Goal: Task Accomplishment & Management: Complete application form

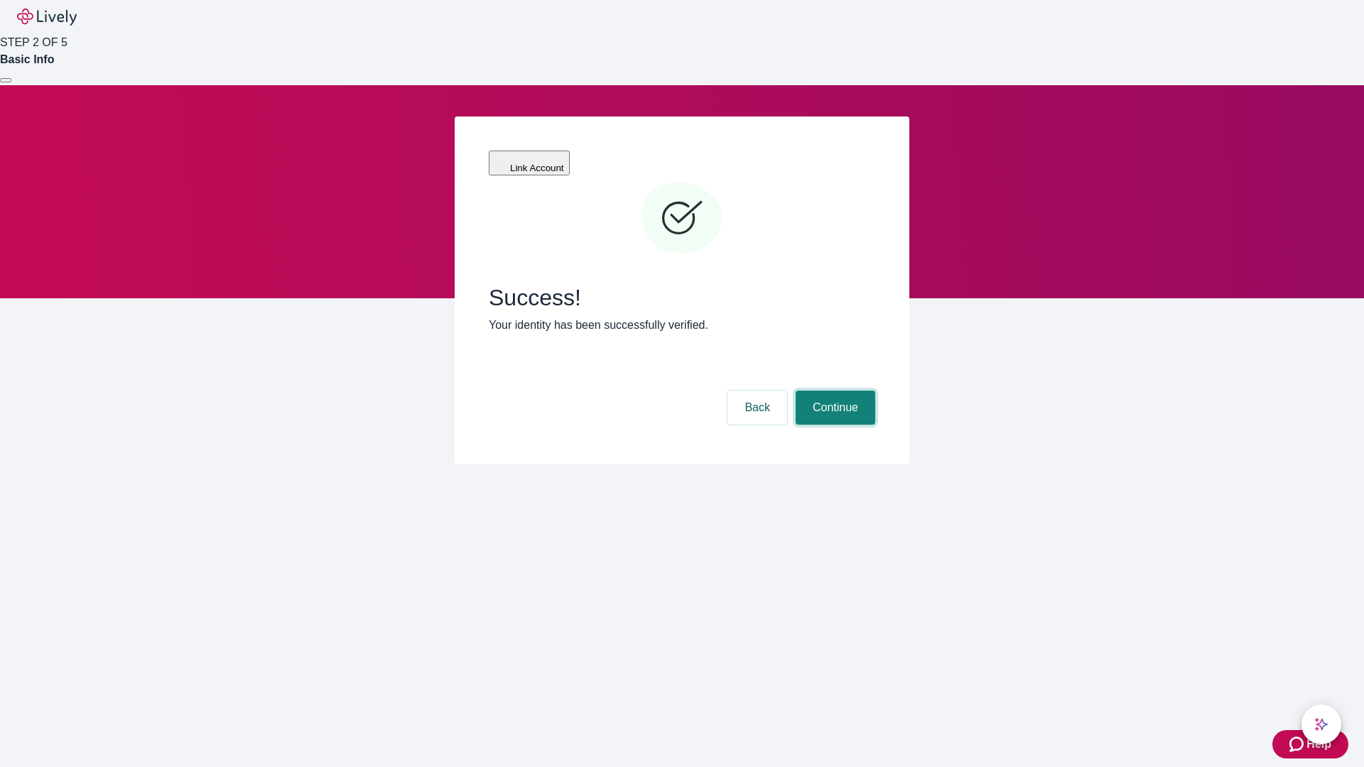
click at [834, 391] on button "Continue" at bounding box center [836, 408] width 80 height 34
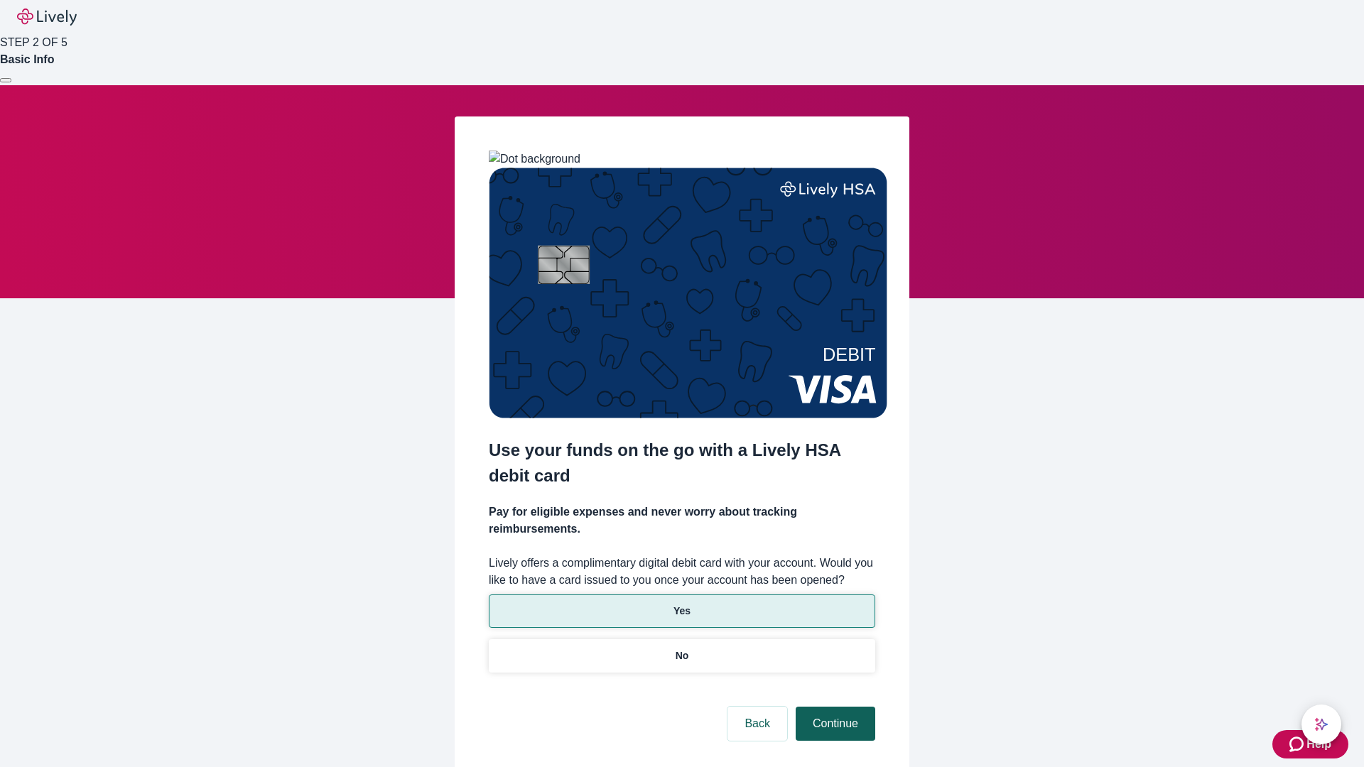
click at [681, 604] on p "Yes" at bounding box center [682, 611] width 17 height 15
click at [834, 707] on button "Continue" at bounding box center [836, 724] width 80 height 34
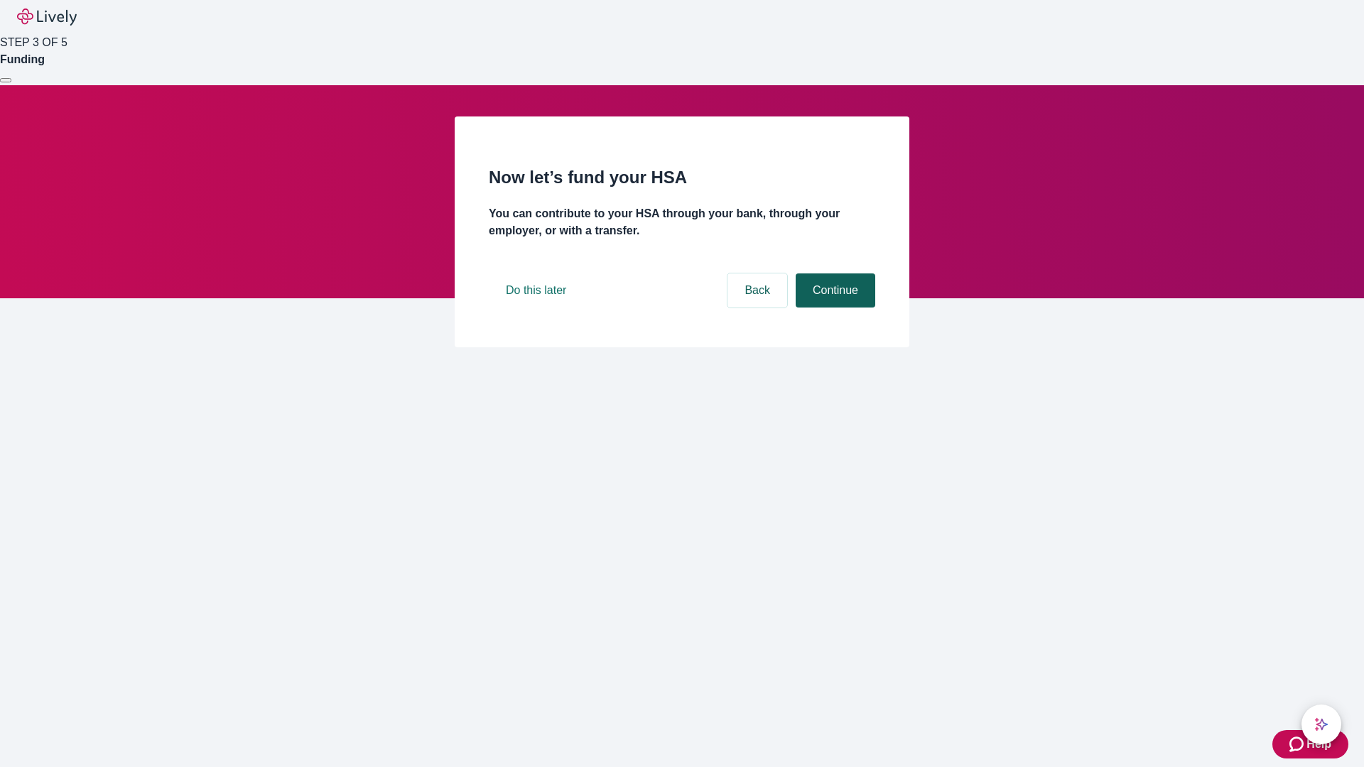
click at [834, 308] on button "Continue" at bounding box center [836, 291] width 80 height 34
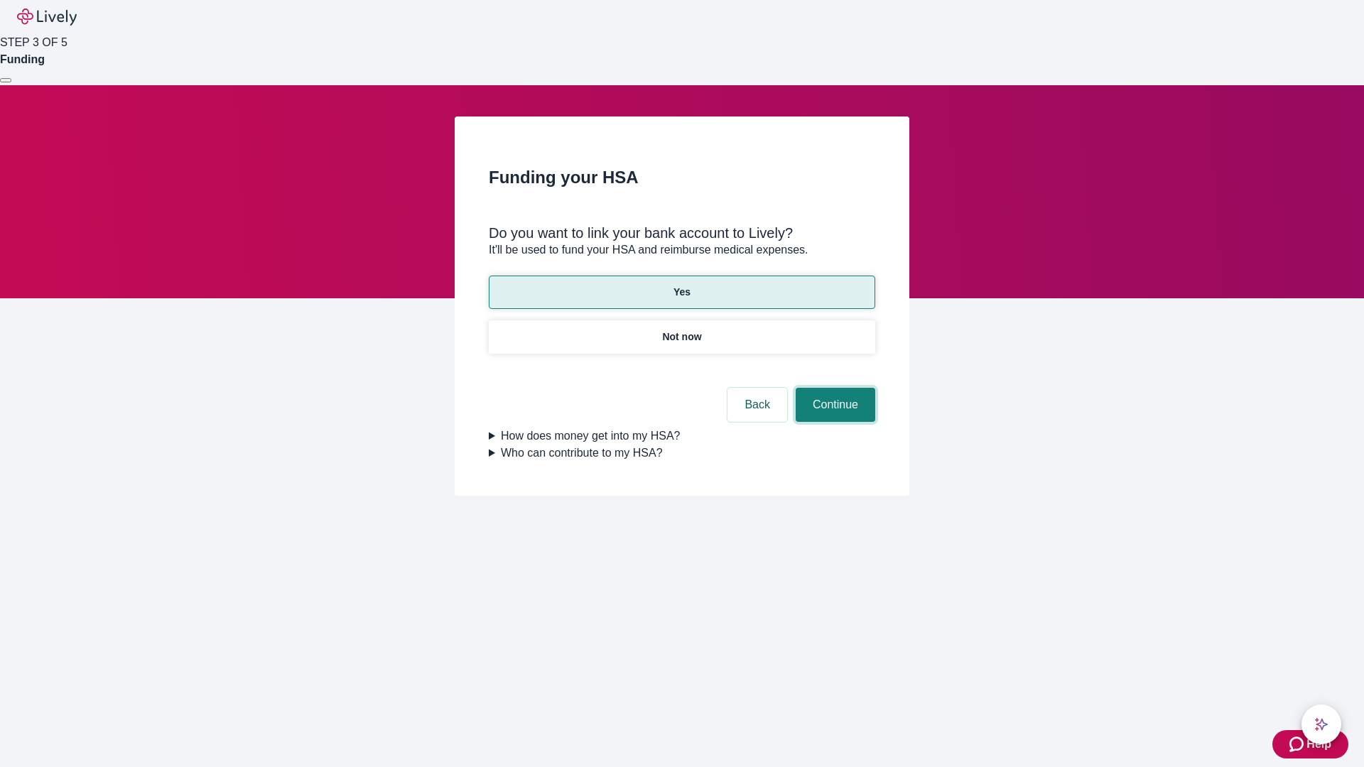
click at [834, 388] on button "Continue" at bounding box center [836, 405] width 80 height 34
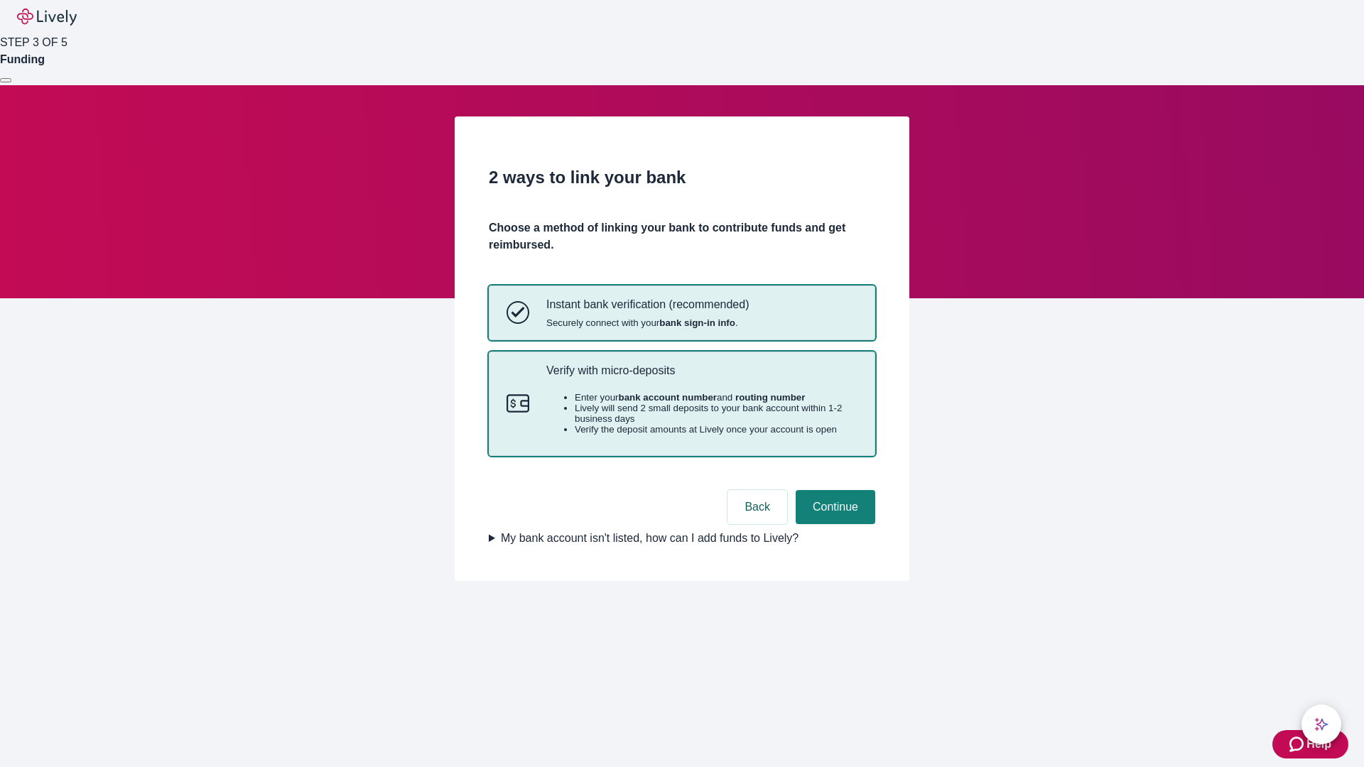
click at [701, 377] on p "Verify with micro-deposits" at bounding box center [701, 371] width 311 height 14
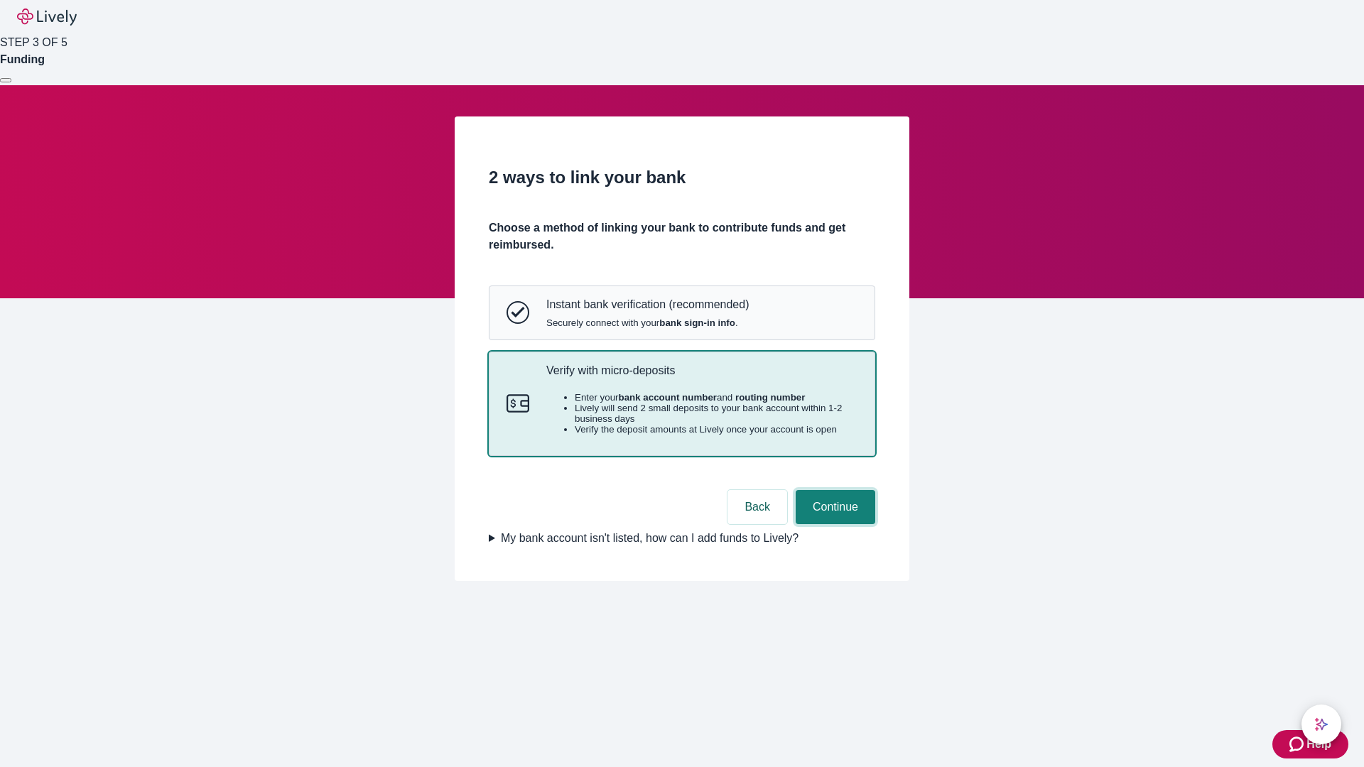
click at [834, 524] on button "Continue" at bounding box center [836, 507] width 80 height 34
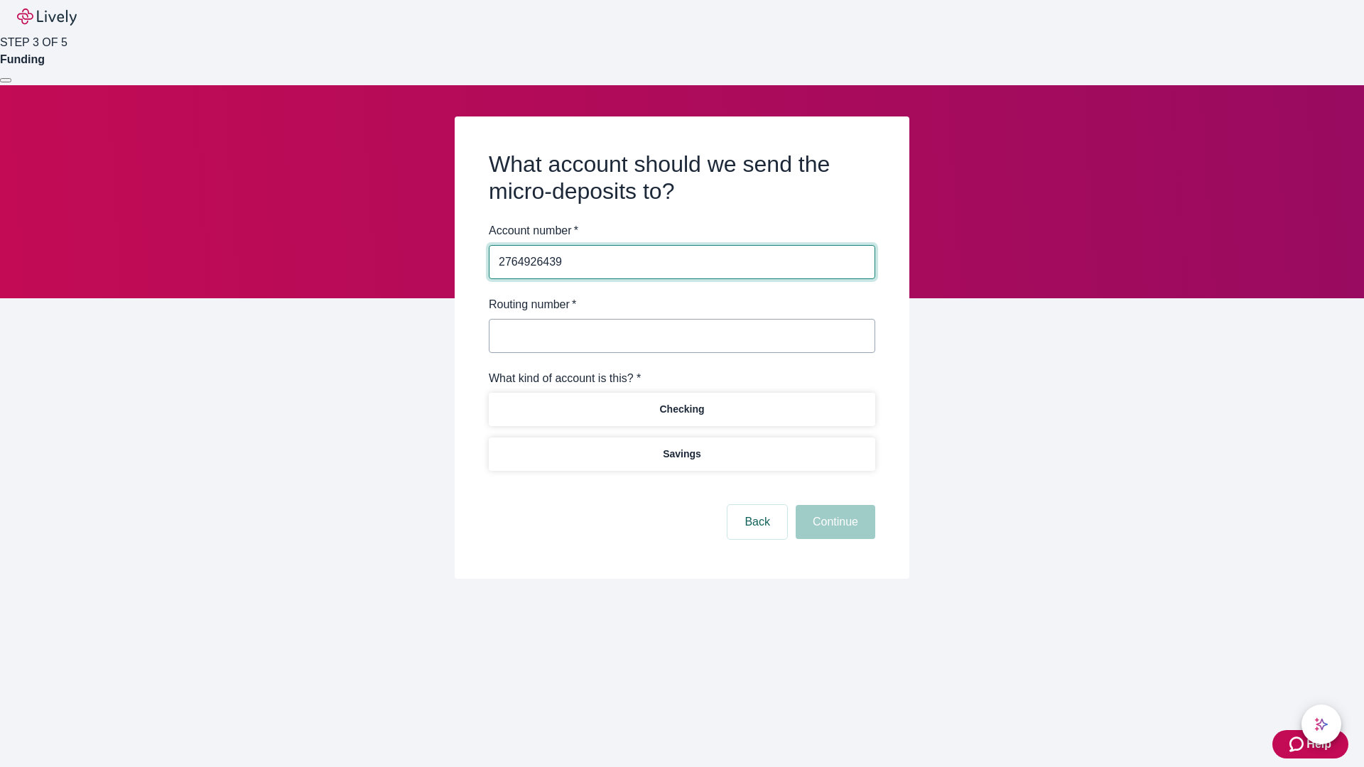
type input "2764926439"
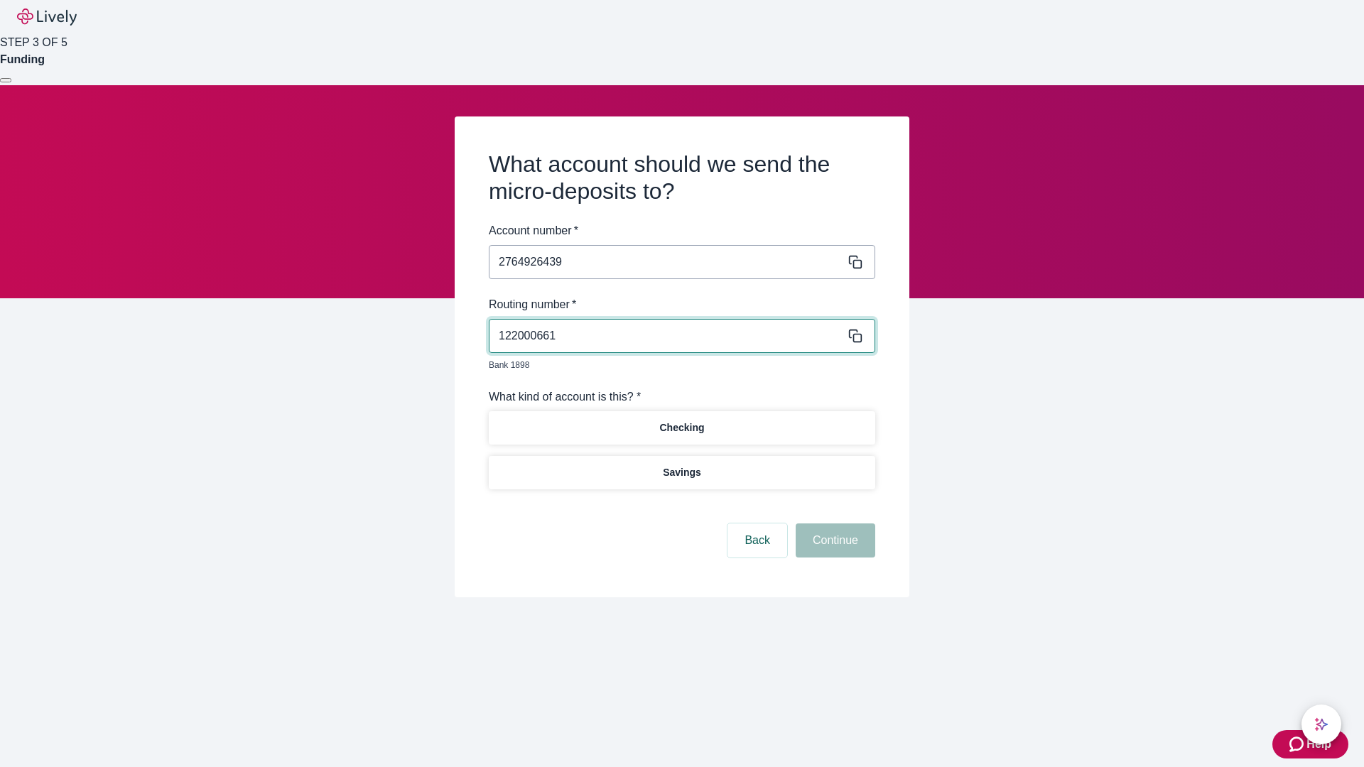
type input "122000661"
click at [681, 421] on p "Checking" at bounding box center [681, 428] width 45 height 15
click at [834, 524] on button "Continue" at bounding box center [836, 541] width 80 height 34
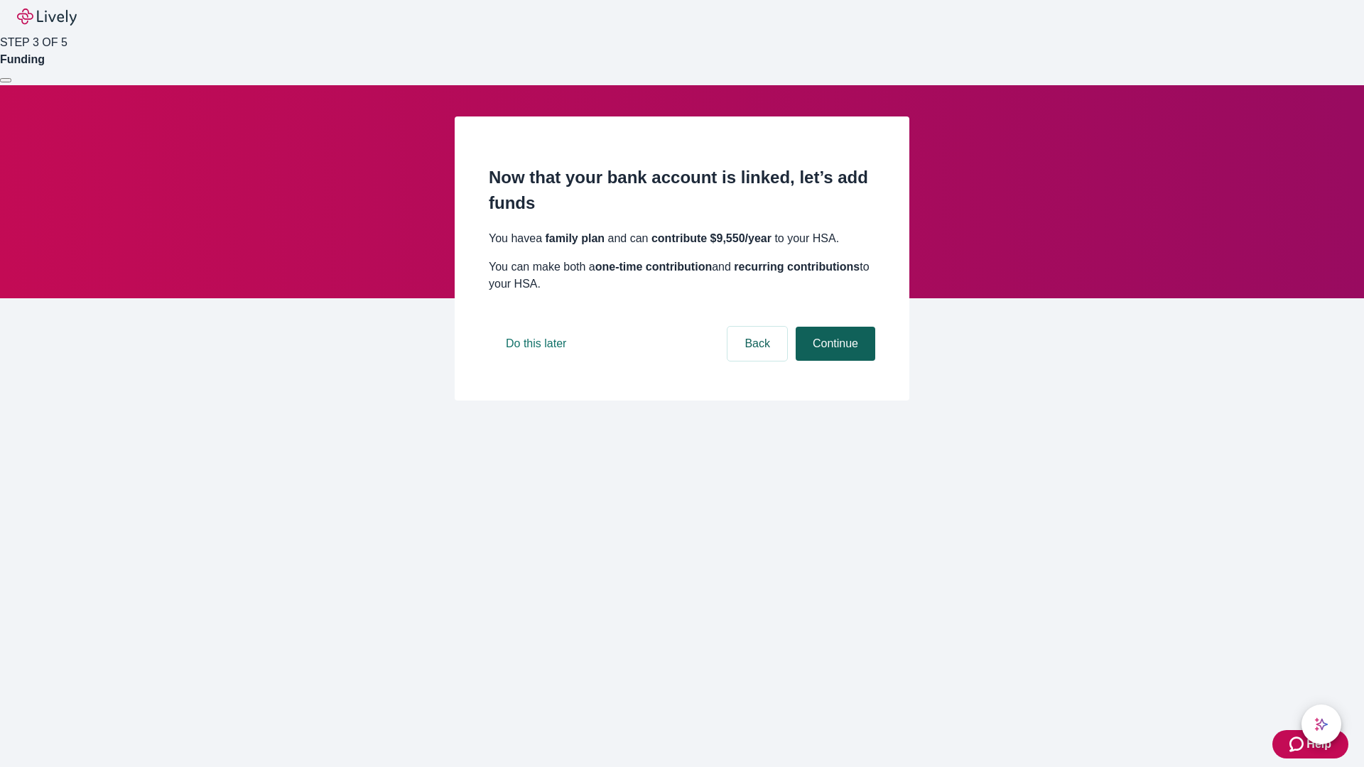
click at [834, 361] on button "Continue" at bounding box center [836, 344] width 80 height 34
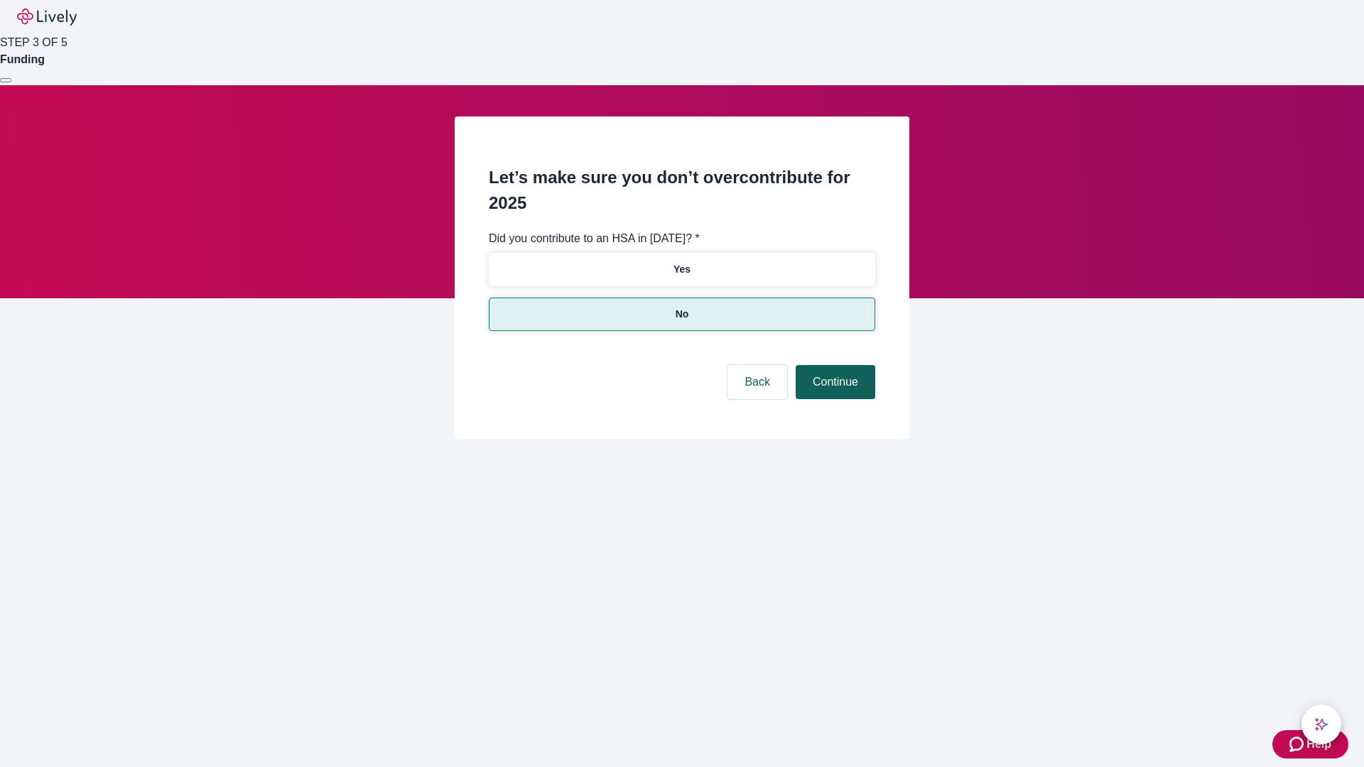
click at [834, 365] on button "Continue" at bounding box center [836, 382] width 80 height 34
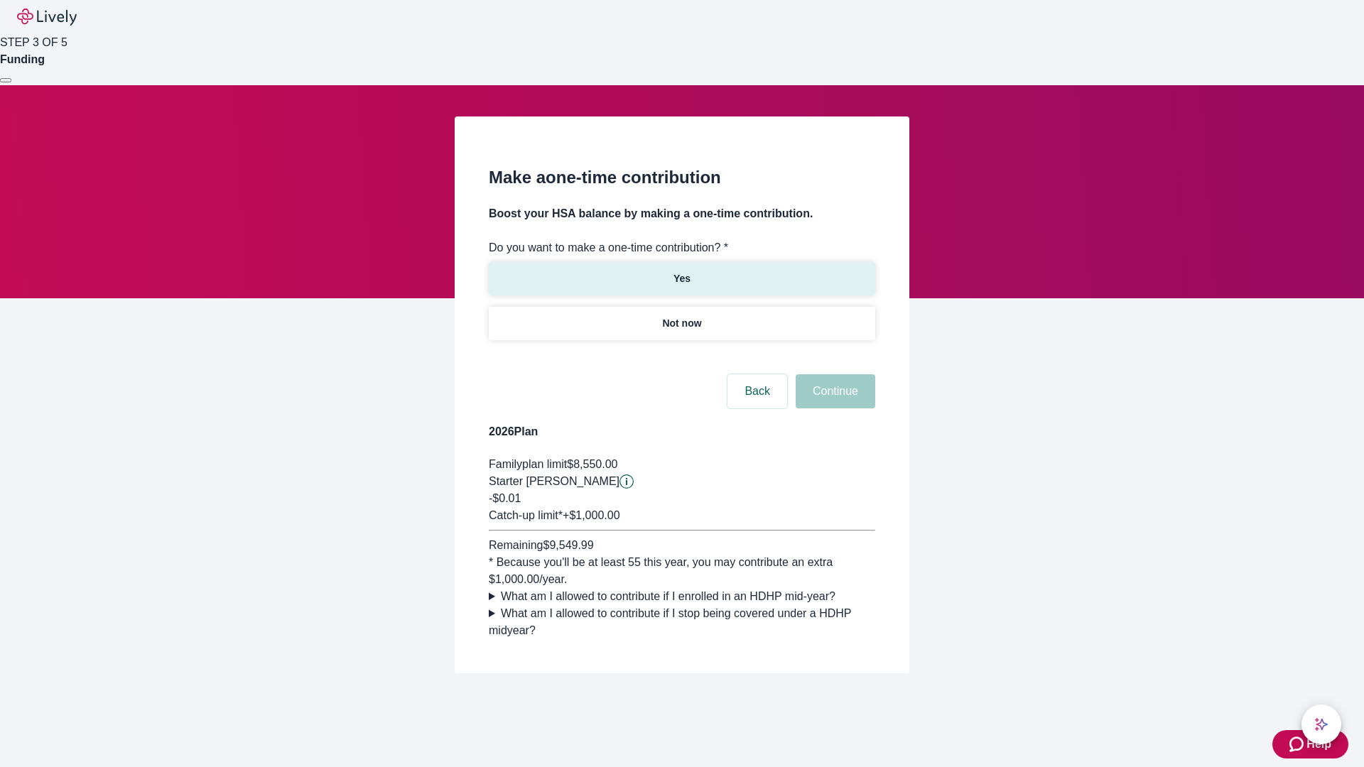
click at [681, 271] on p "Yes" at bounding box center [682, 278] width 17 height 15
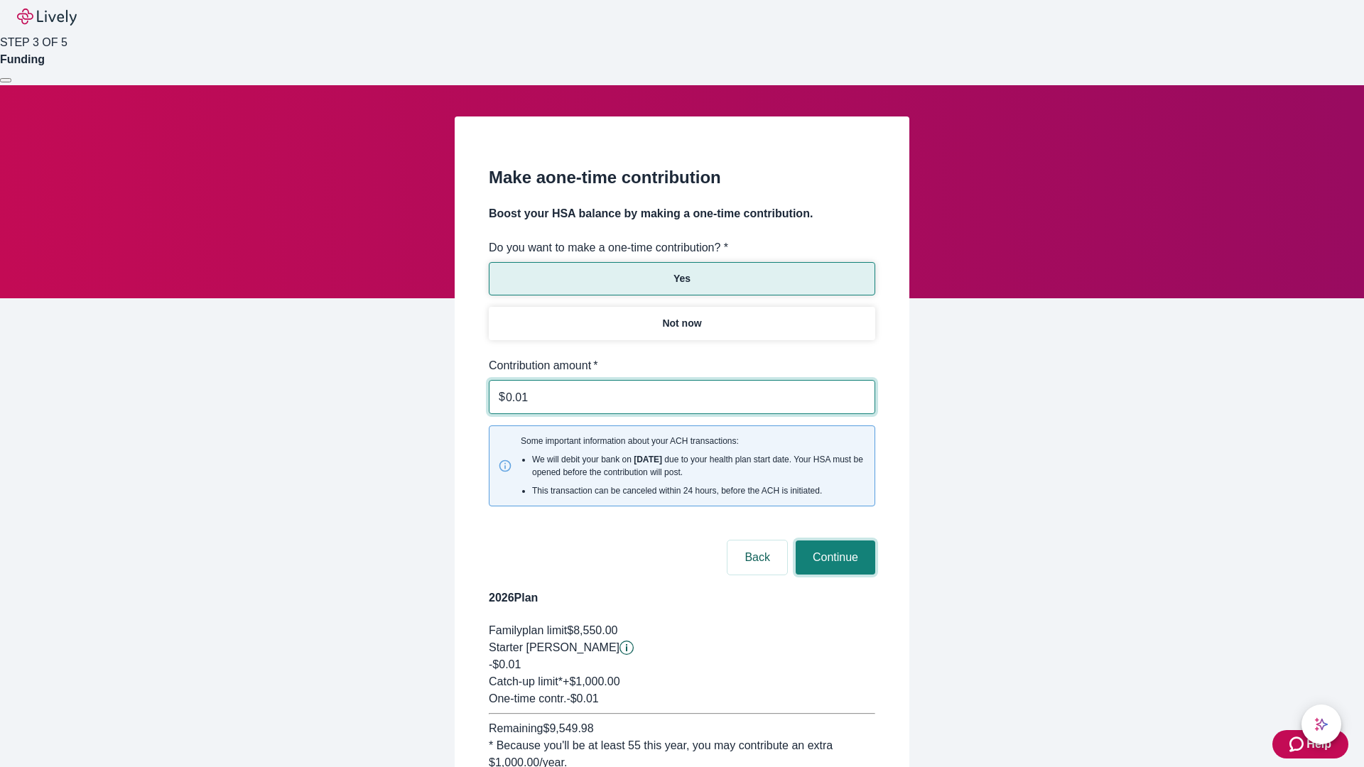
click at [834, 541] on button "Continue" at bounding box center [836, 558] width 80 height 34
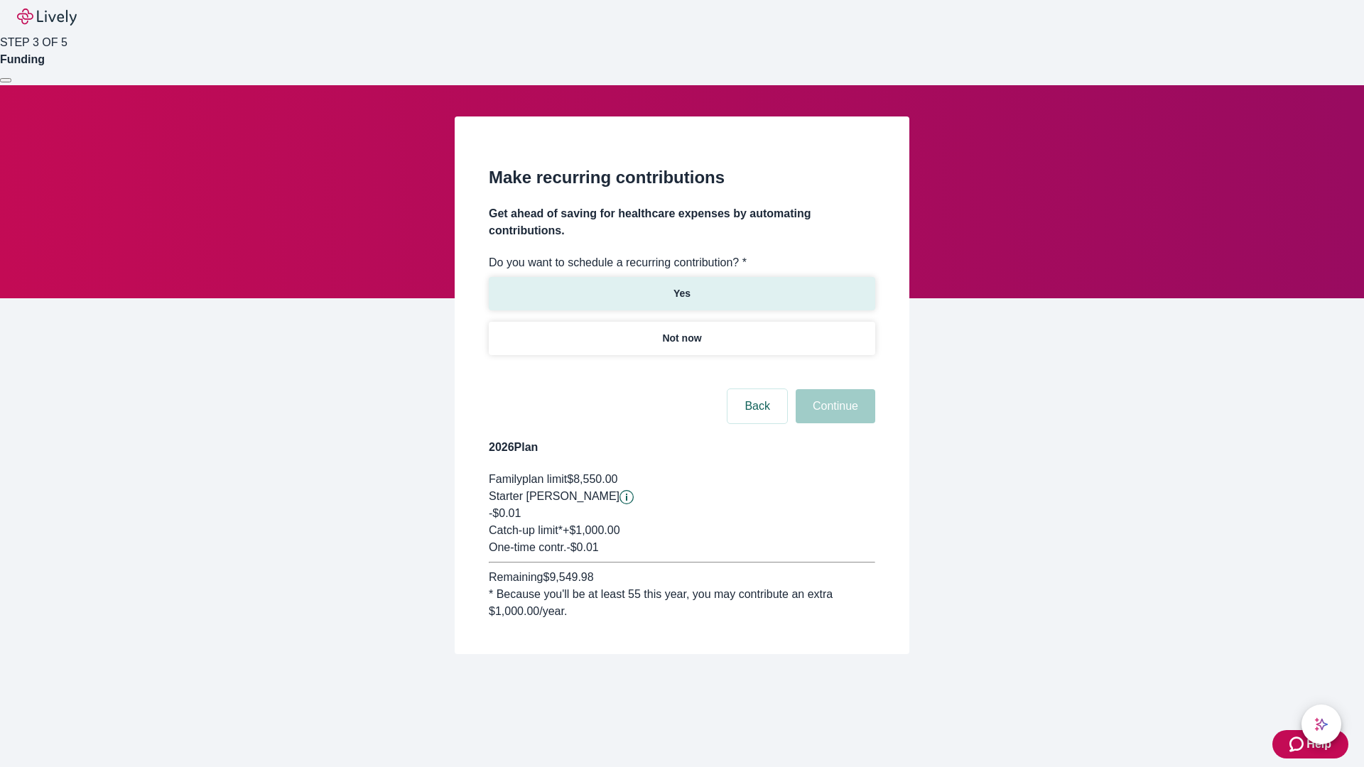
click at [681, 286] on p "Yes" at bounding box center [682, 293] width 17 height 15
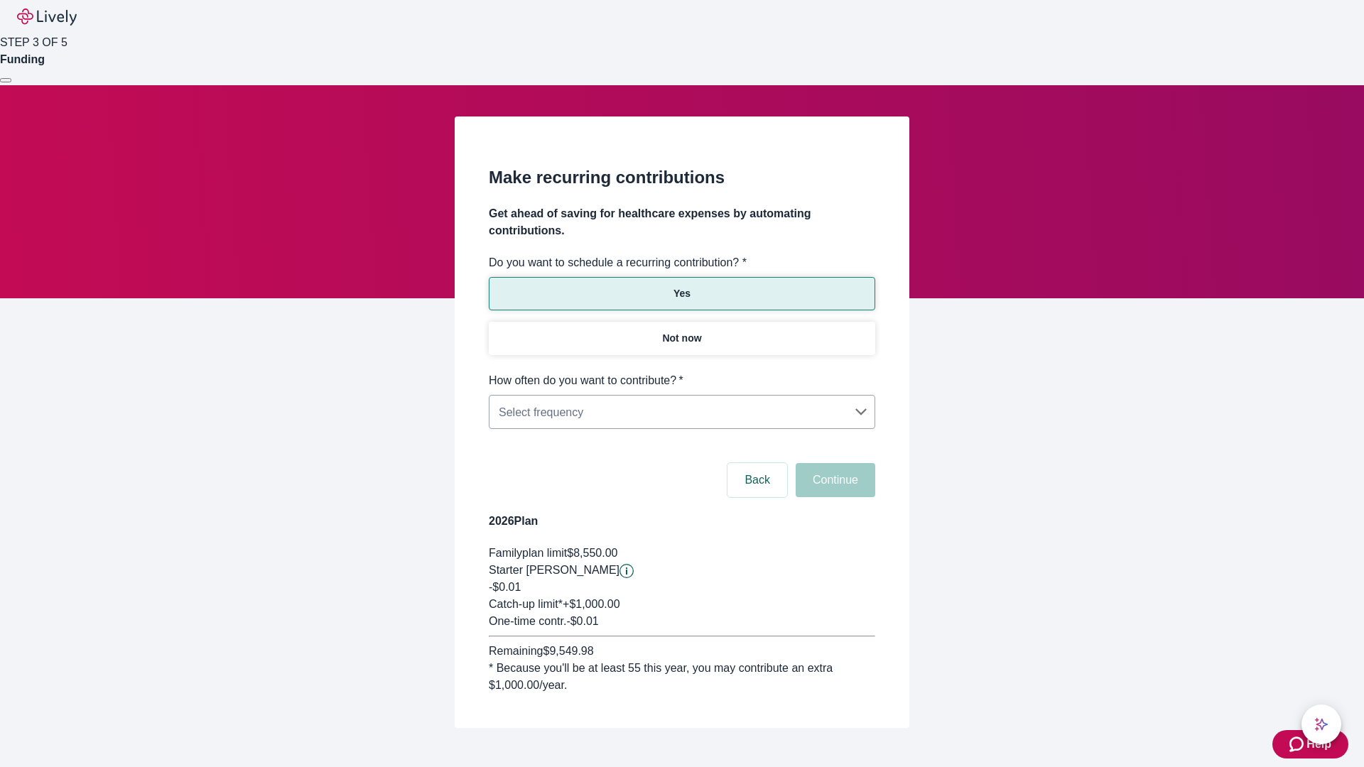
click at [681, 372] on body "Help STEP 3 OF 5 Funding Make recurring contributions Get ahead of saving for h…" at bounding box center [682, 398] width 1364 height 797
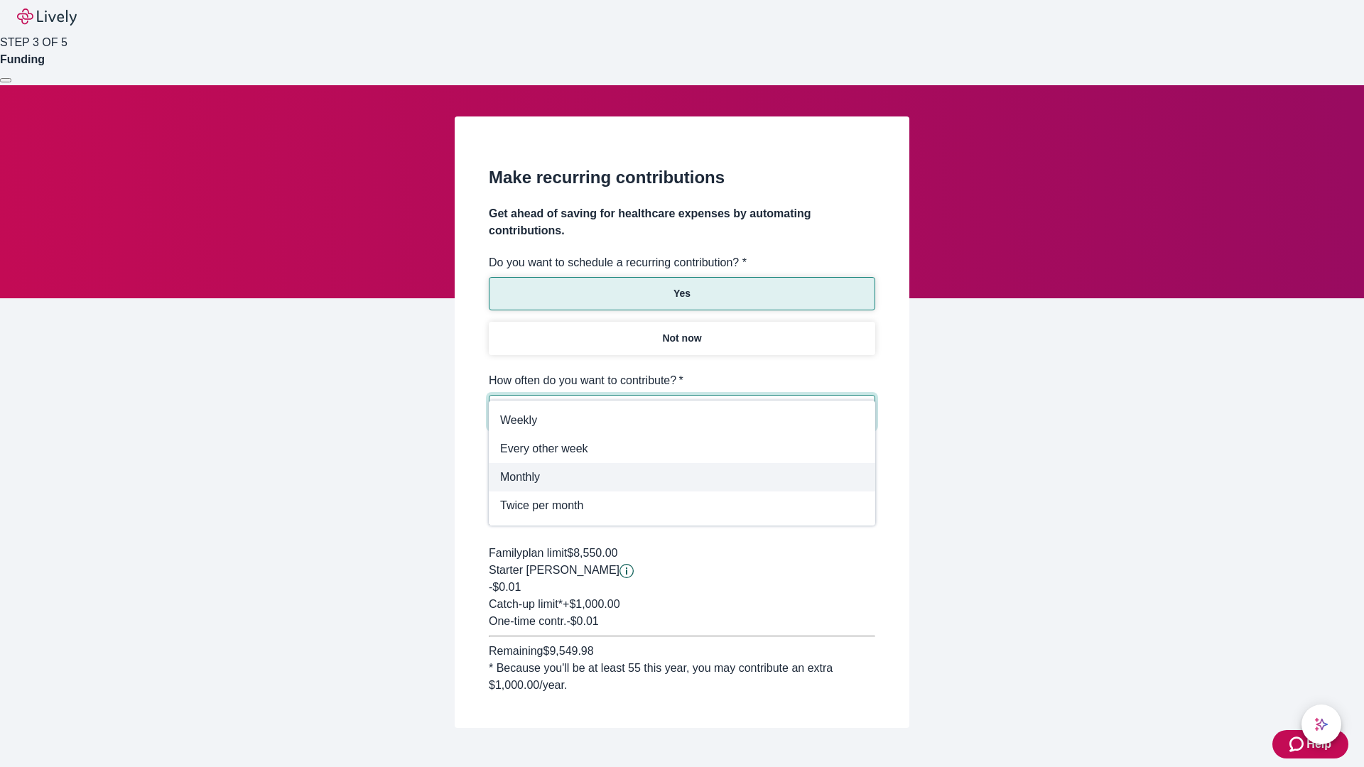
click at [682, 478] on span "Monthly" at bounding box center [682, 477] width 364 height 17
type input "Monthly"
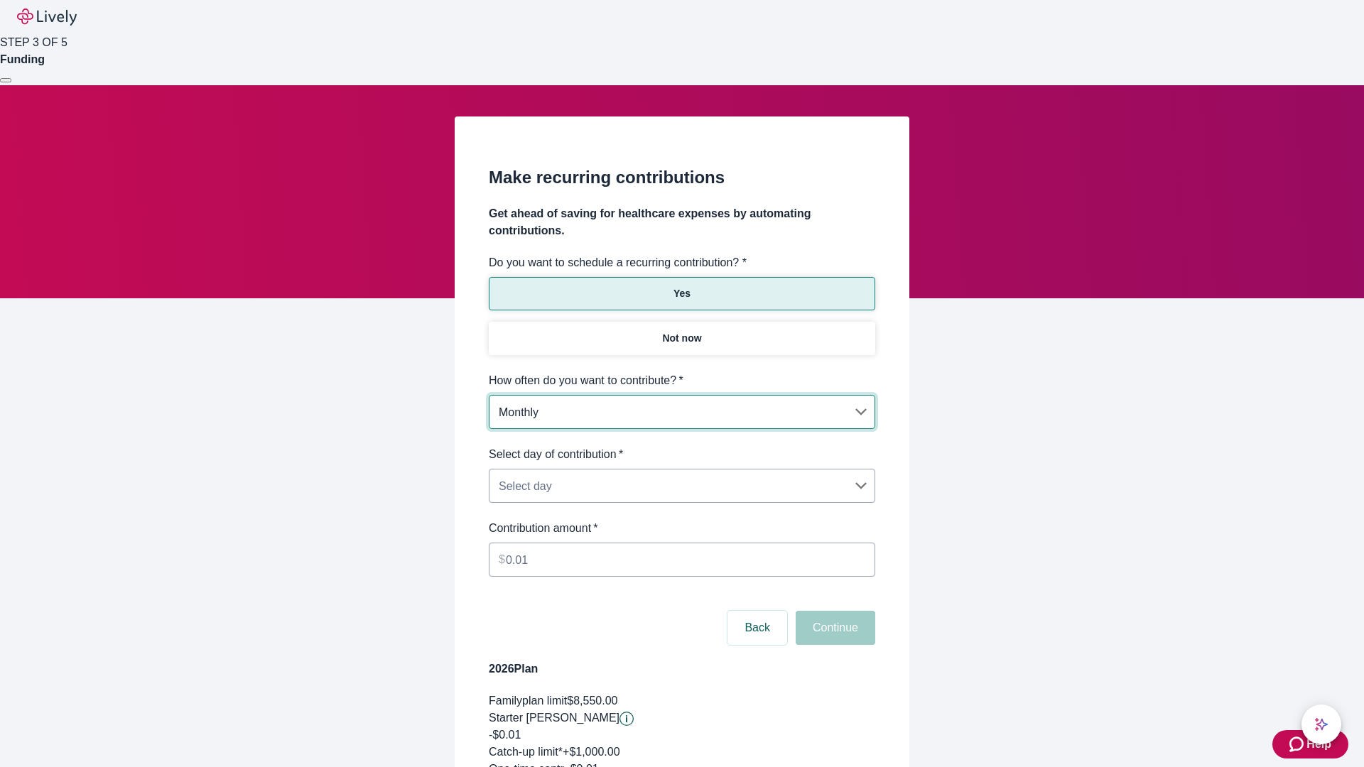
click at [681, 446] on body "Help STEP 3 OF 5 Funding Make recurring contributions Get ahead of saving for h…" at bounding box center [682, 472] width 1364 height 944
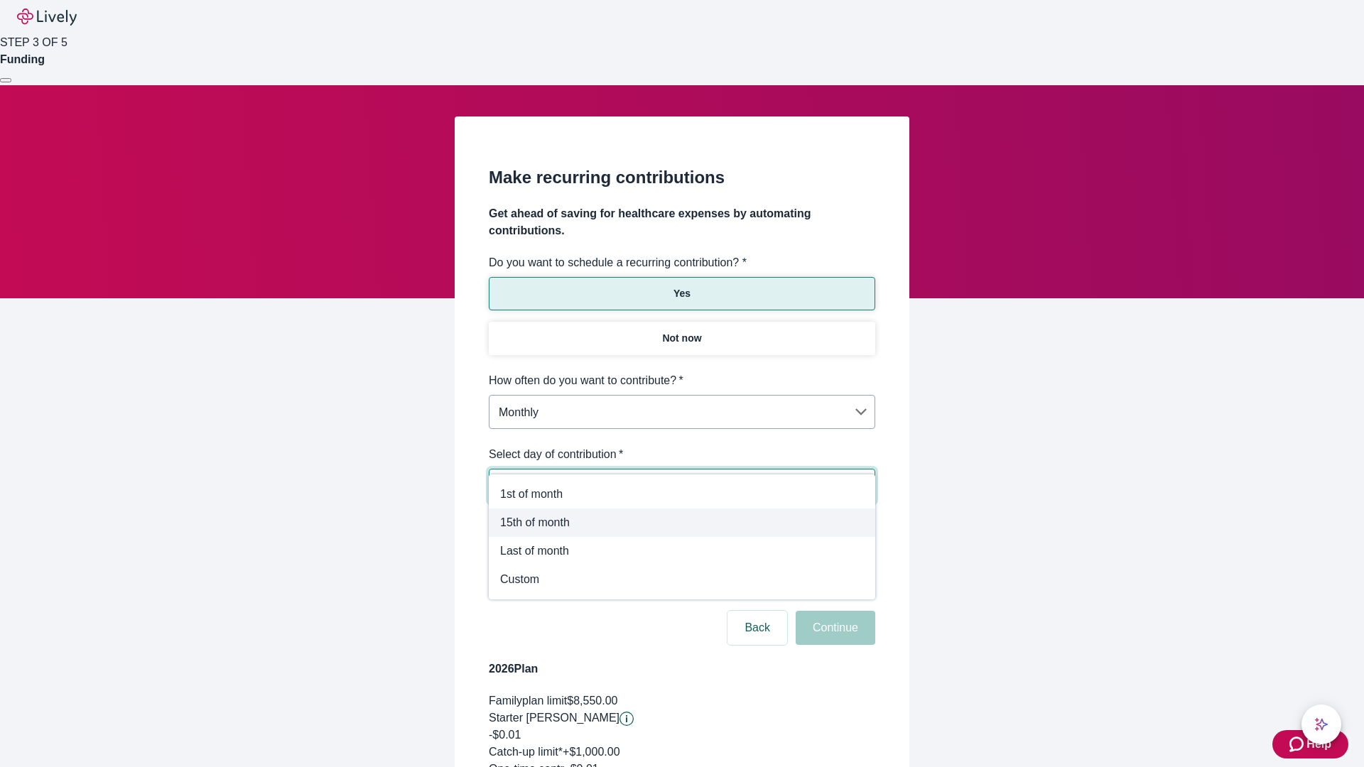
click at [682, 523] on span "15th of month" at bounding box center [682, 522] width 364 height 17
type input "Monthly15th"
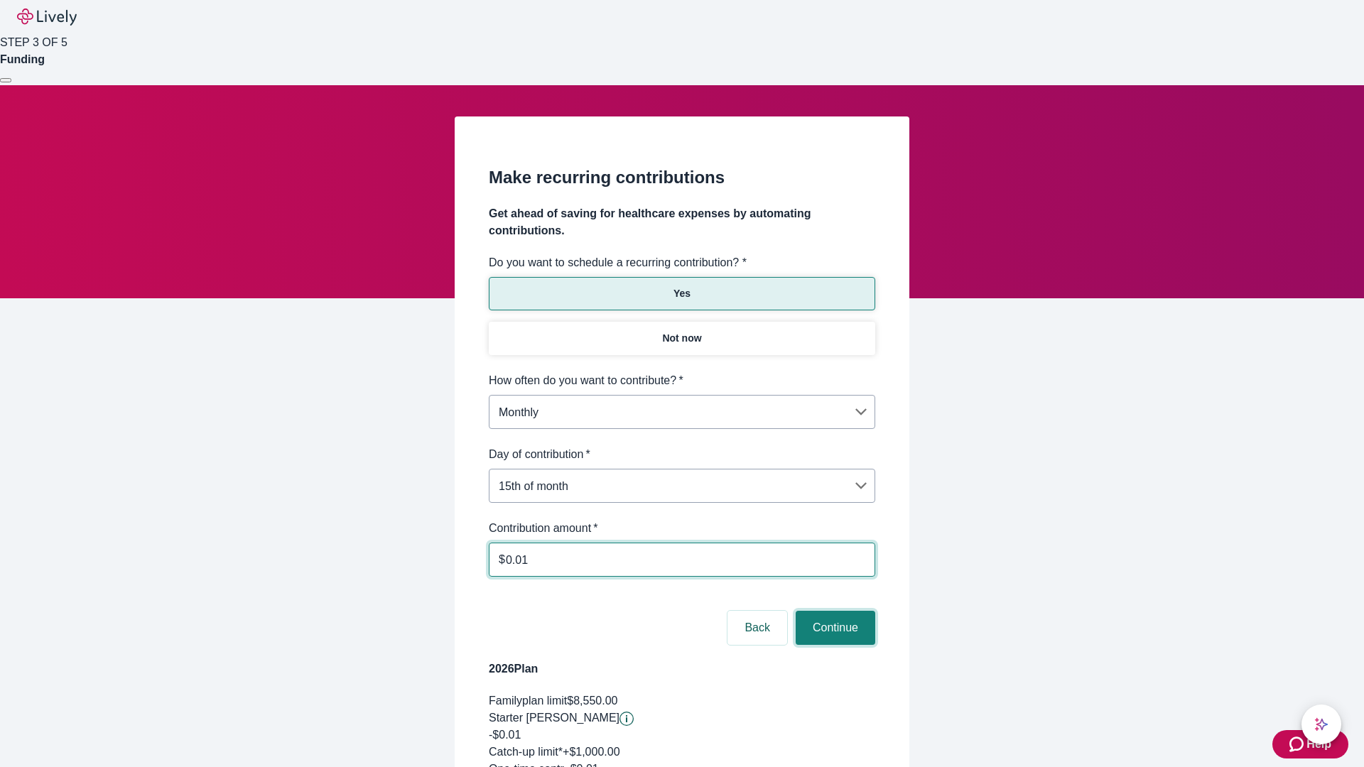
click at [834, 611] on button "Continue" at bounding box center [836, 628] width 80 height 34
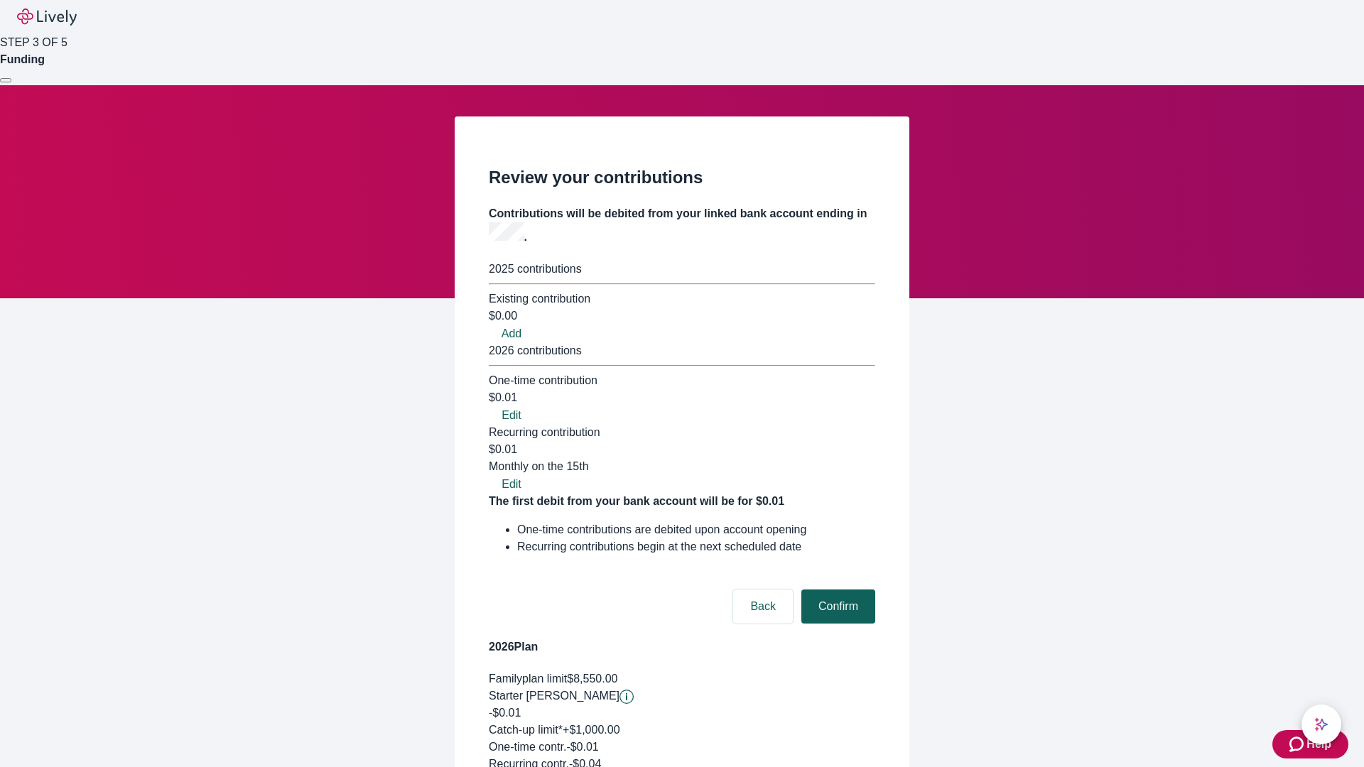
click at [836, 590] on button "Confirm" at bounding box center [839, 607] width 74 height 34
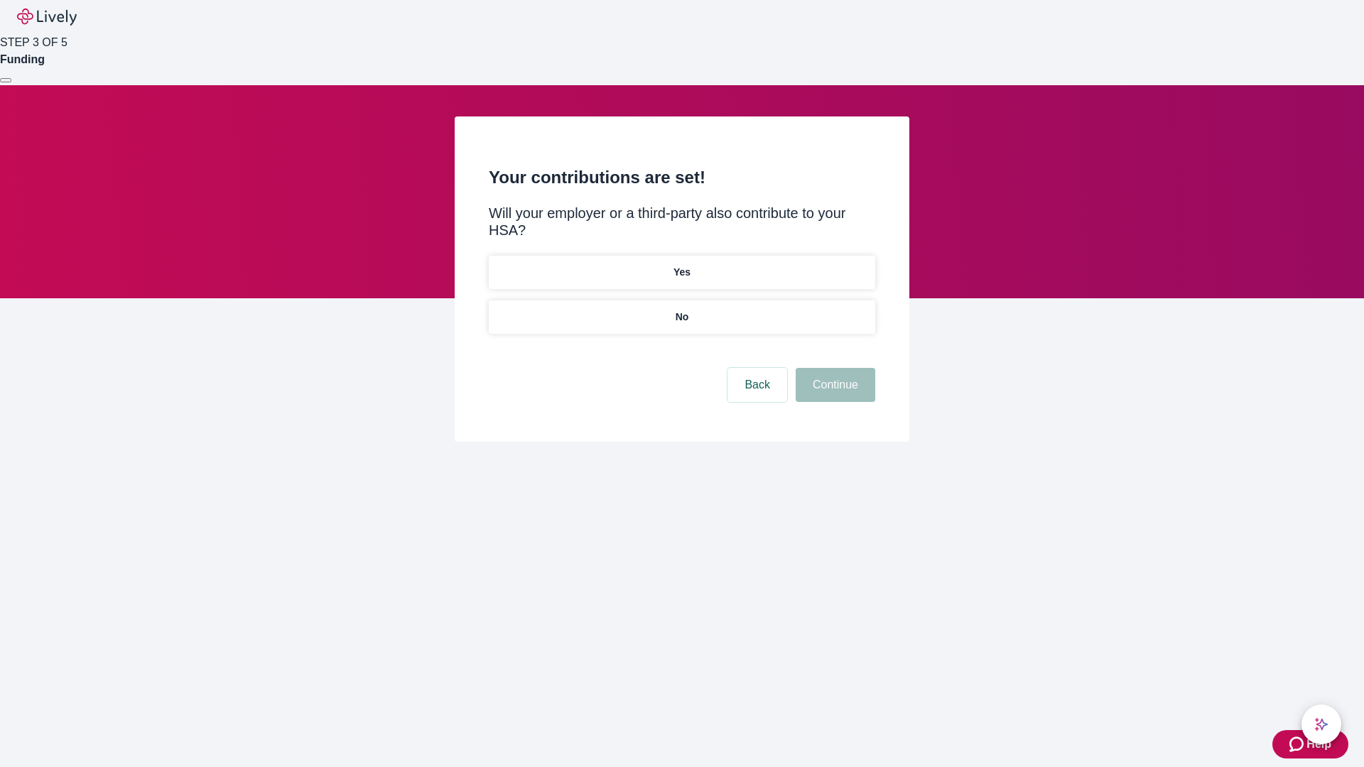
click at [681, 265] on p "Yes" at bounding box center [682, 272] width 17 height 15
click at [834, 368] on button "Continue" at bounding box center [836, 385] width 80 height 34
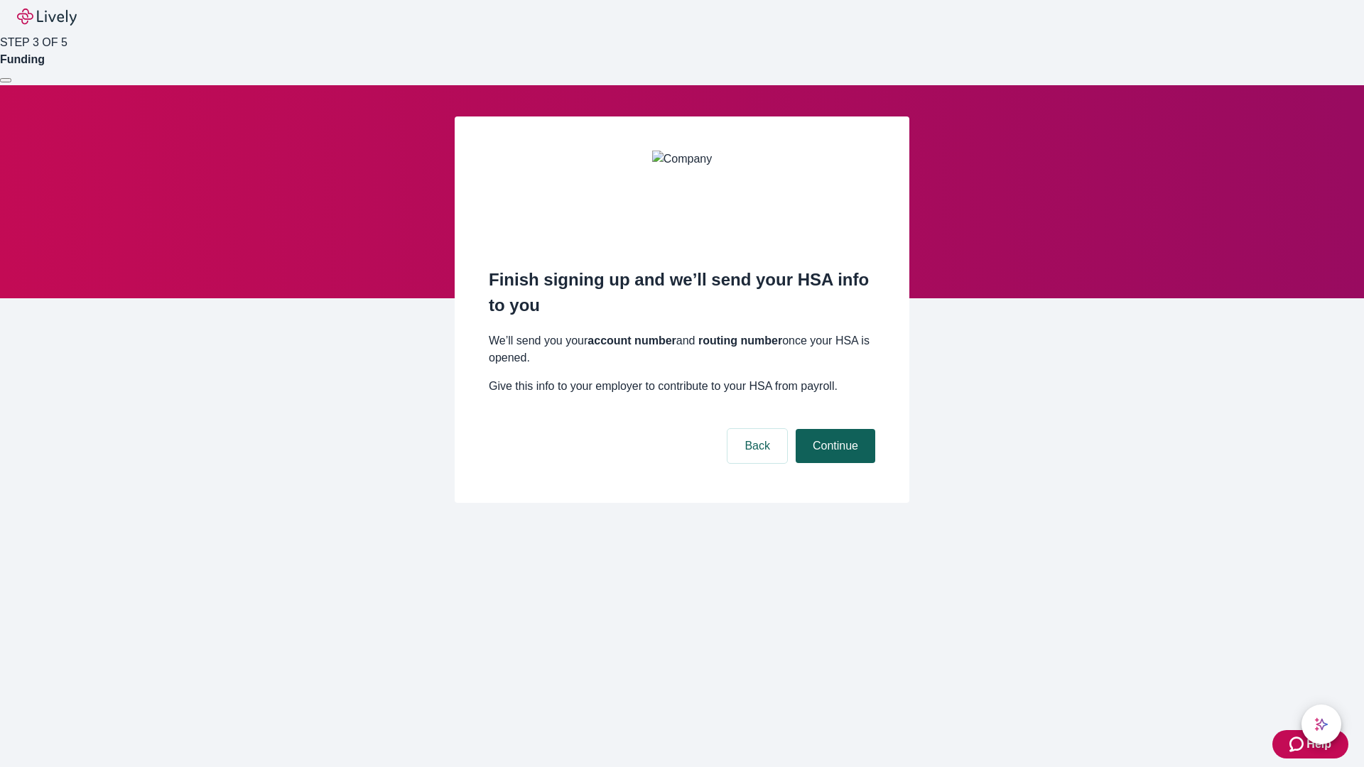
click at [834, 429] on button "Continue" at bounding box center [836, 446] width 80 height 34
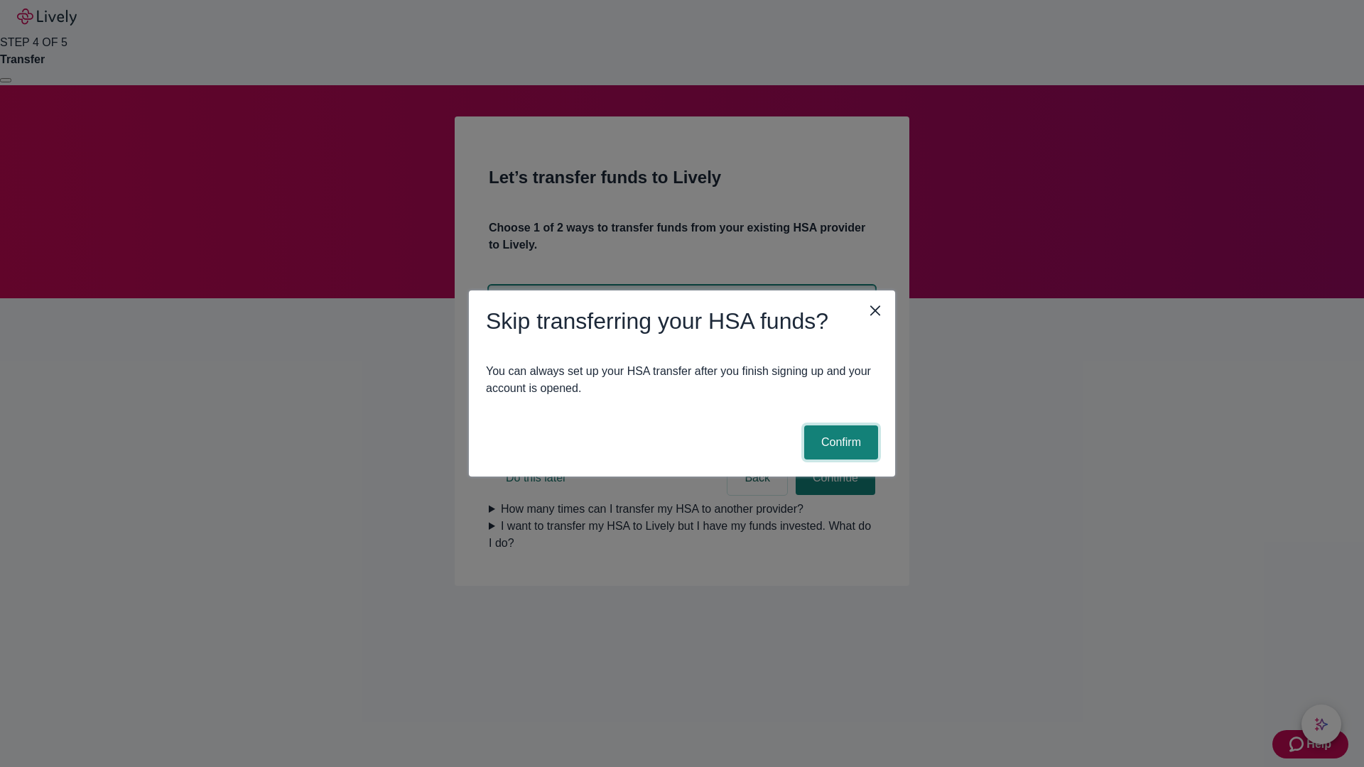
click at [839, 443] on button "Confirm" at bounding box center [841, 443] width 74 height 34
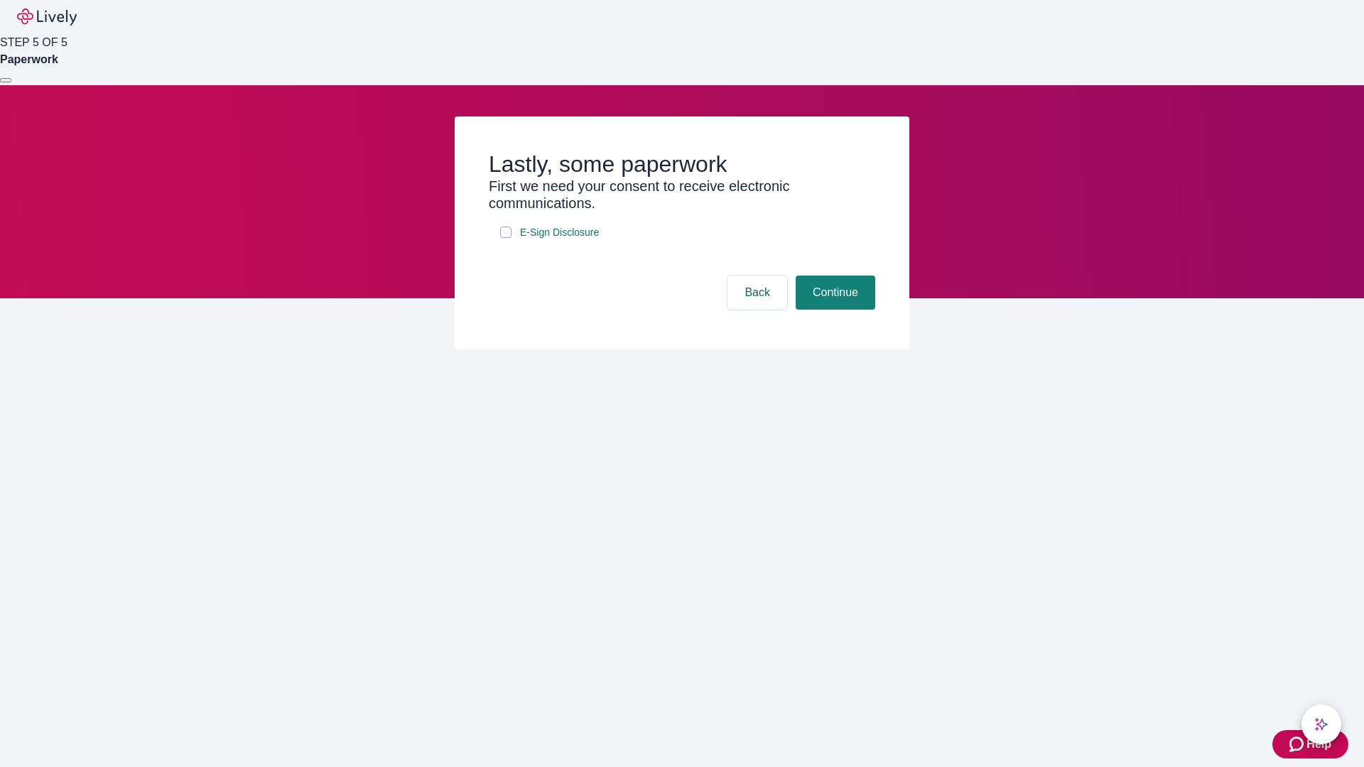
click at [506, 238] on input "E-Sign Disclosure" at bounding box center [505, 232] width 11 height 11
checkbox input "true"
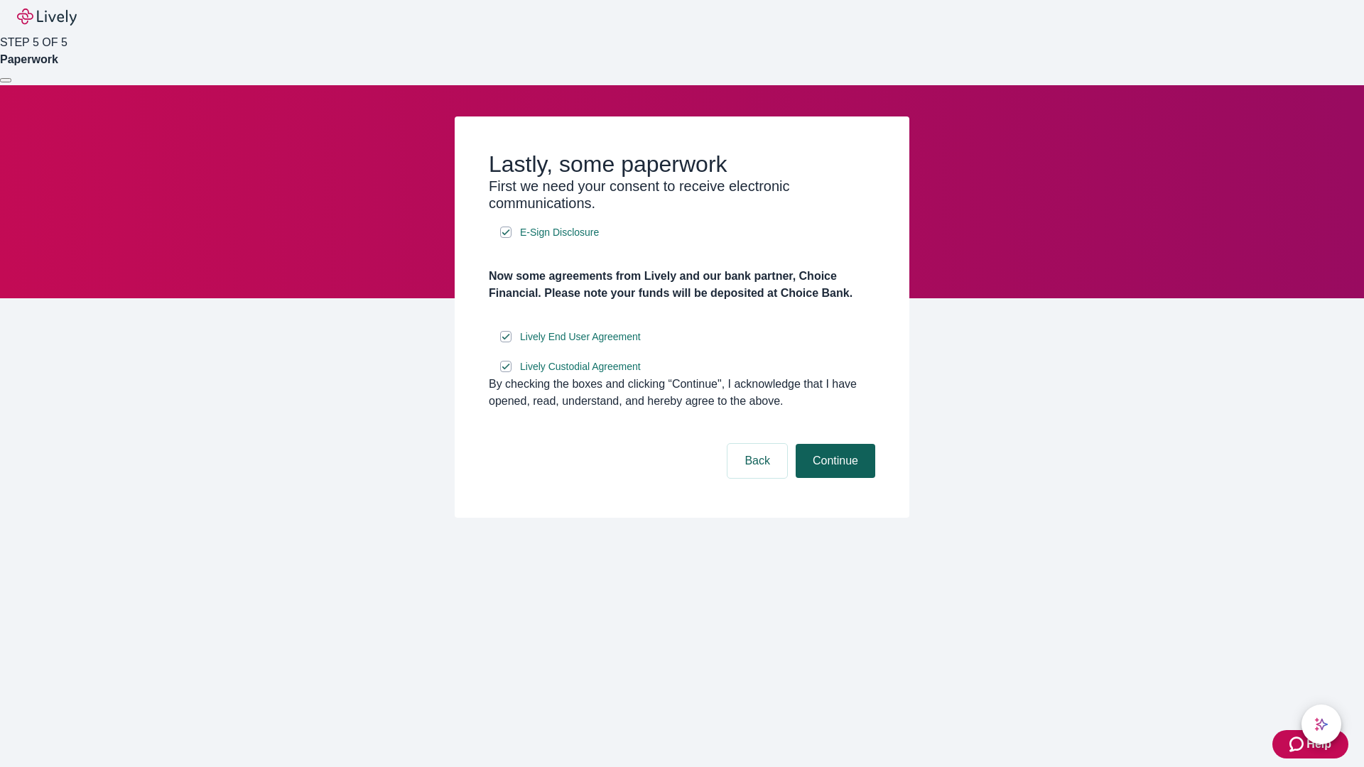
click at [834, 478] on button "Continue" at bounding box center [836, 461] width 80 height 34
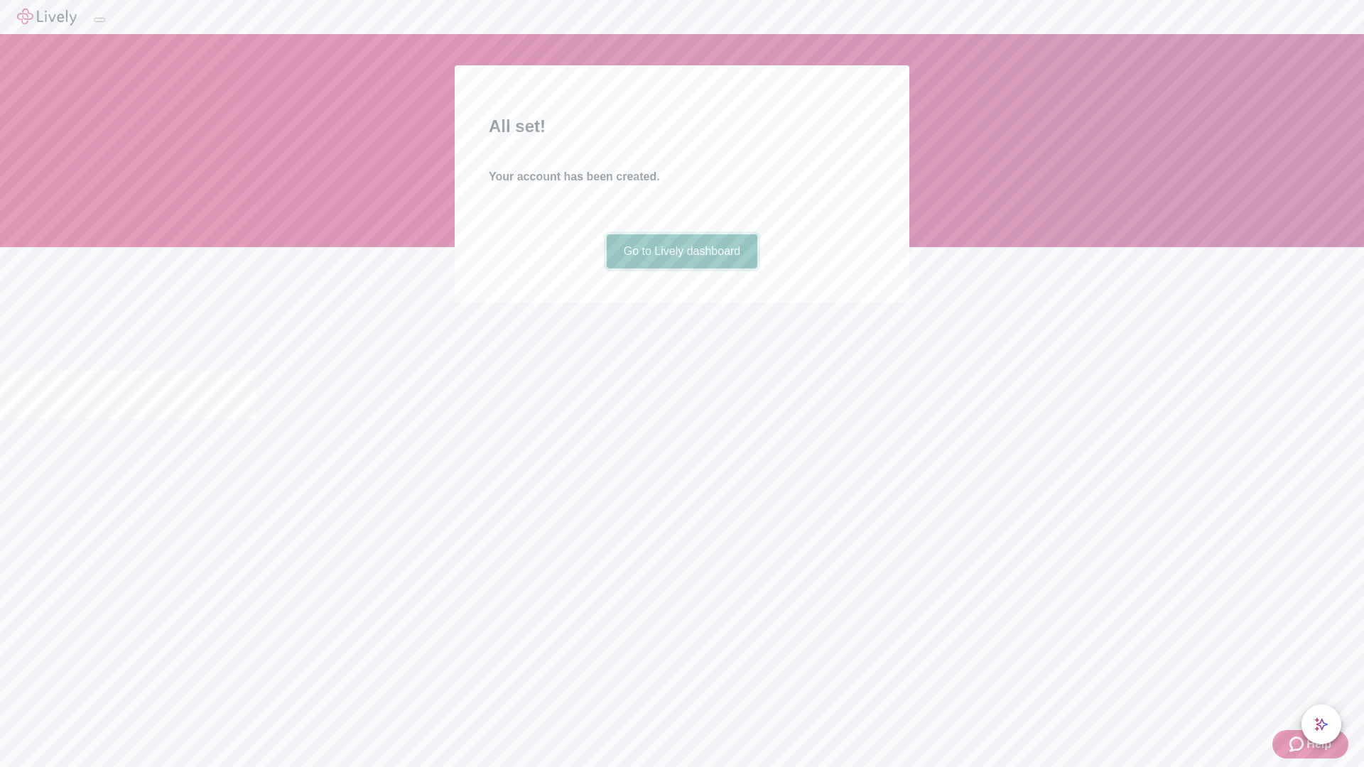
click at [681, 269] on link "Go to Lively dashboard" at bounding box center [682, 251] width 151 height 34
